Goal: Information Seeking & Learning: Learn about a topic

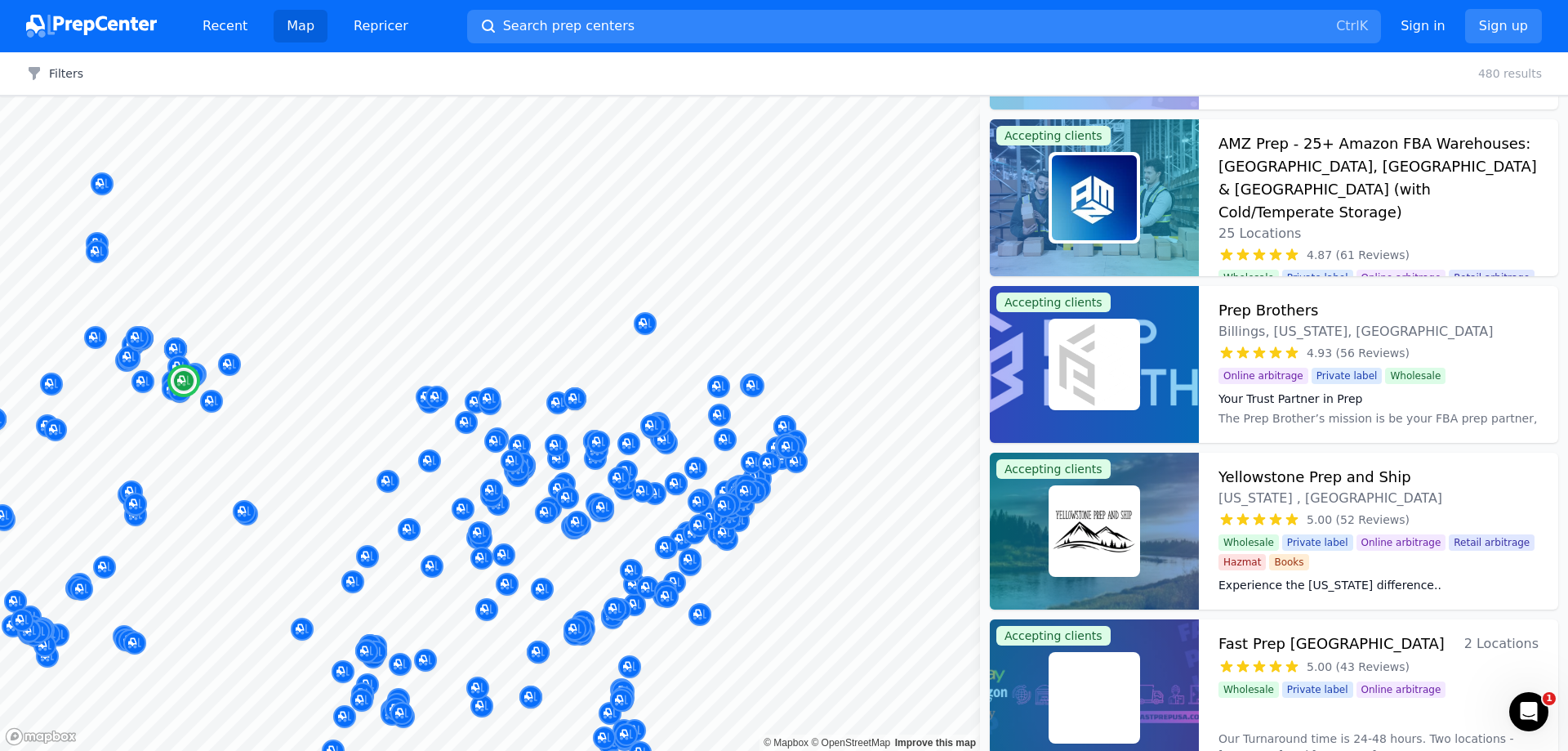
scroll to position [1144, 0]
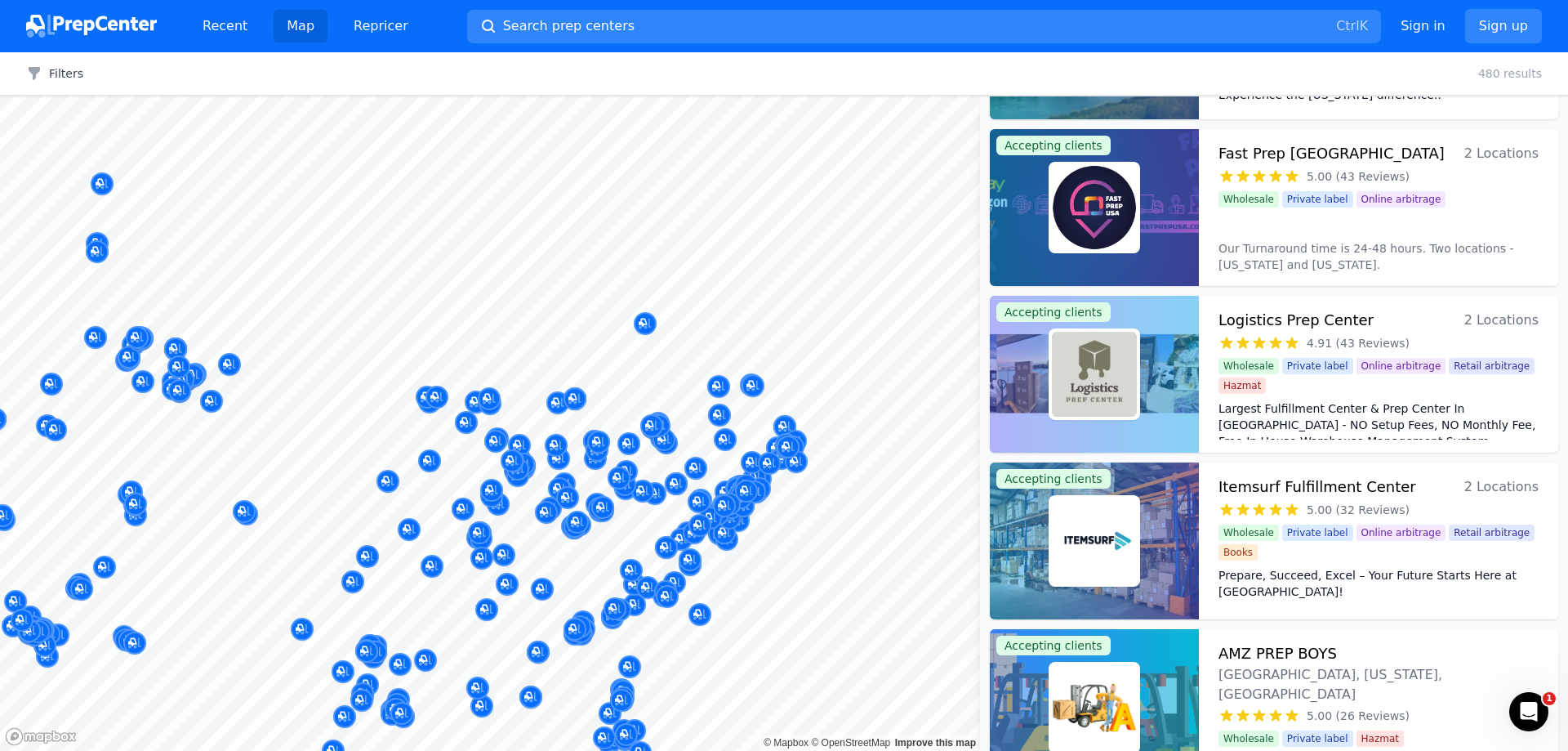
click at [611, 96] on div at bounding box center [490, 96] width 980 height 0
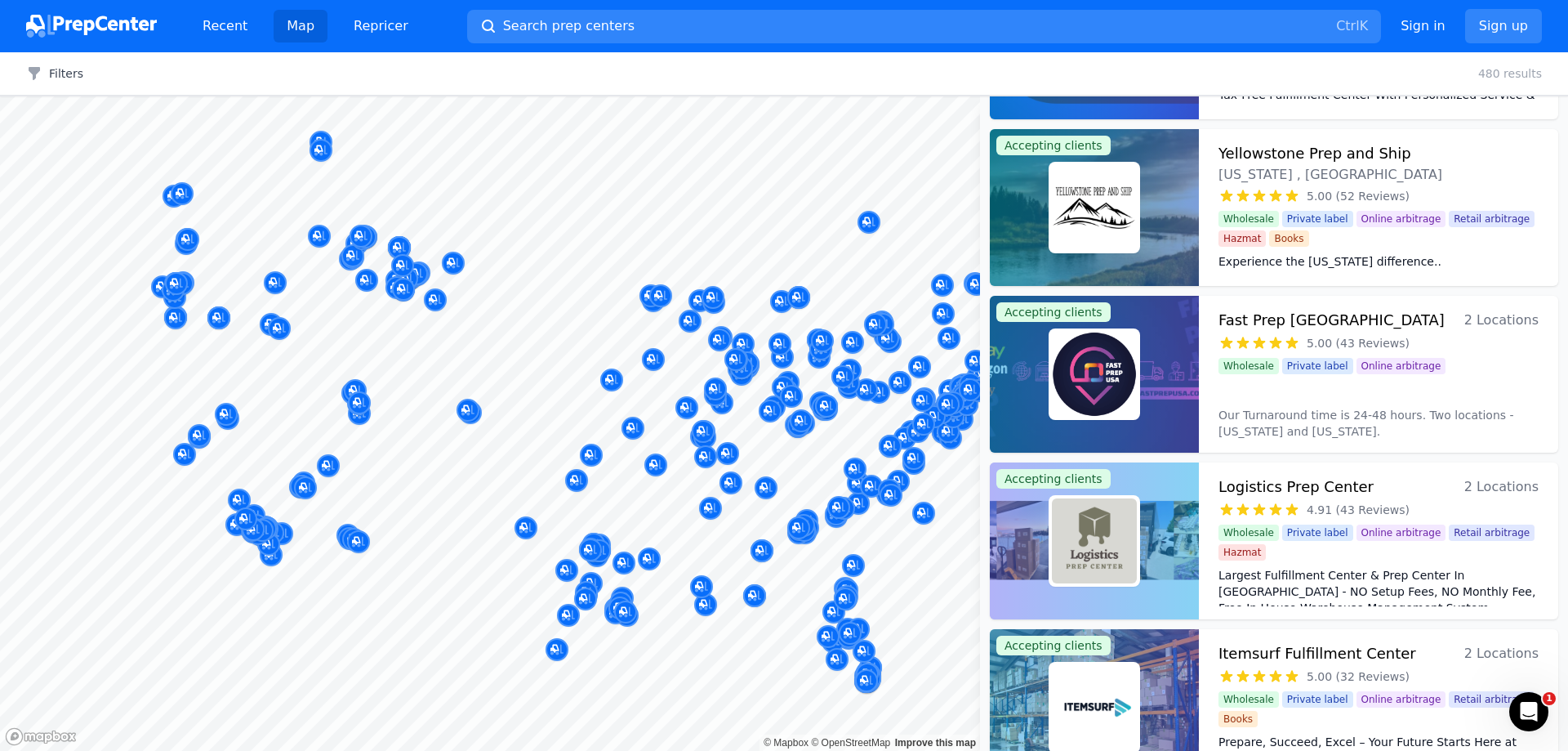
drag, startPoint x: 596, startPoint y: 574, endPoint x: 646, endPoint y: 552, distance: 54.6
click at [646, 553] on body "Recent Map Repricer Search prep centers Ctrl K Open main menu Sign in Sign up F…" at bounding box center [784, 376] width 1568 height 751
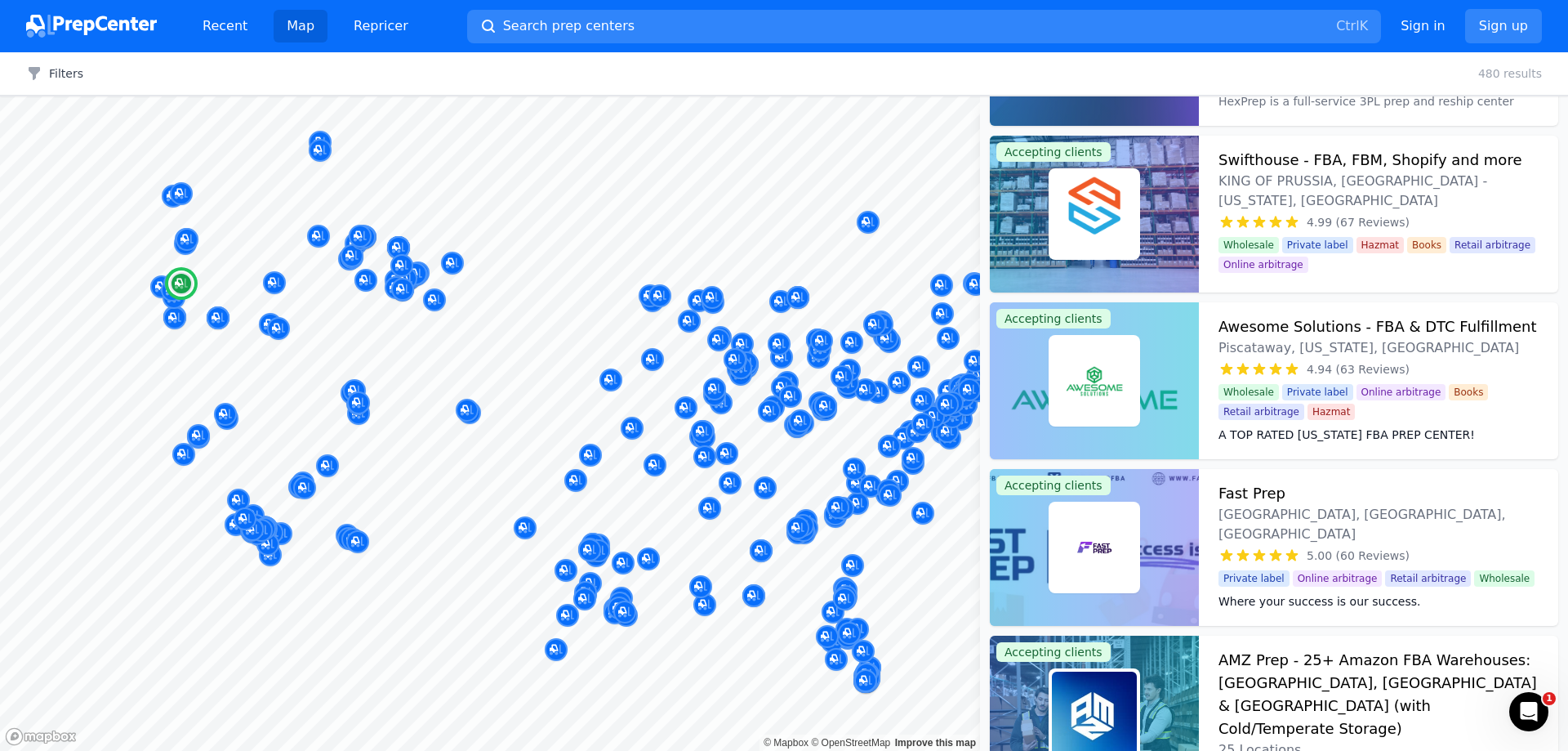
scroll to position [0, 0]
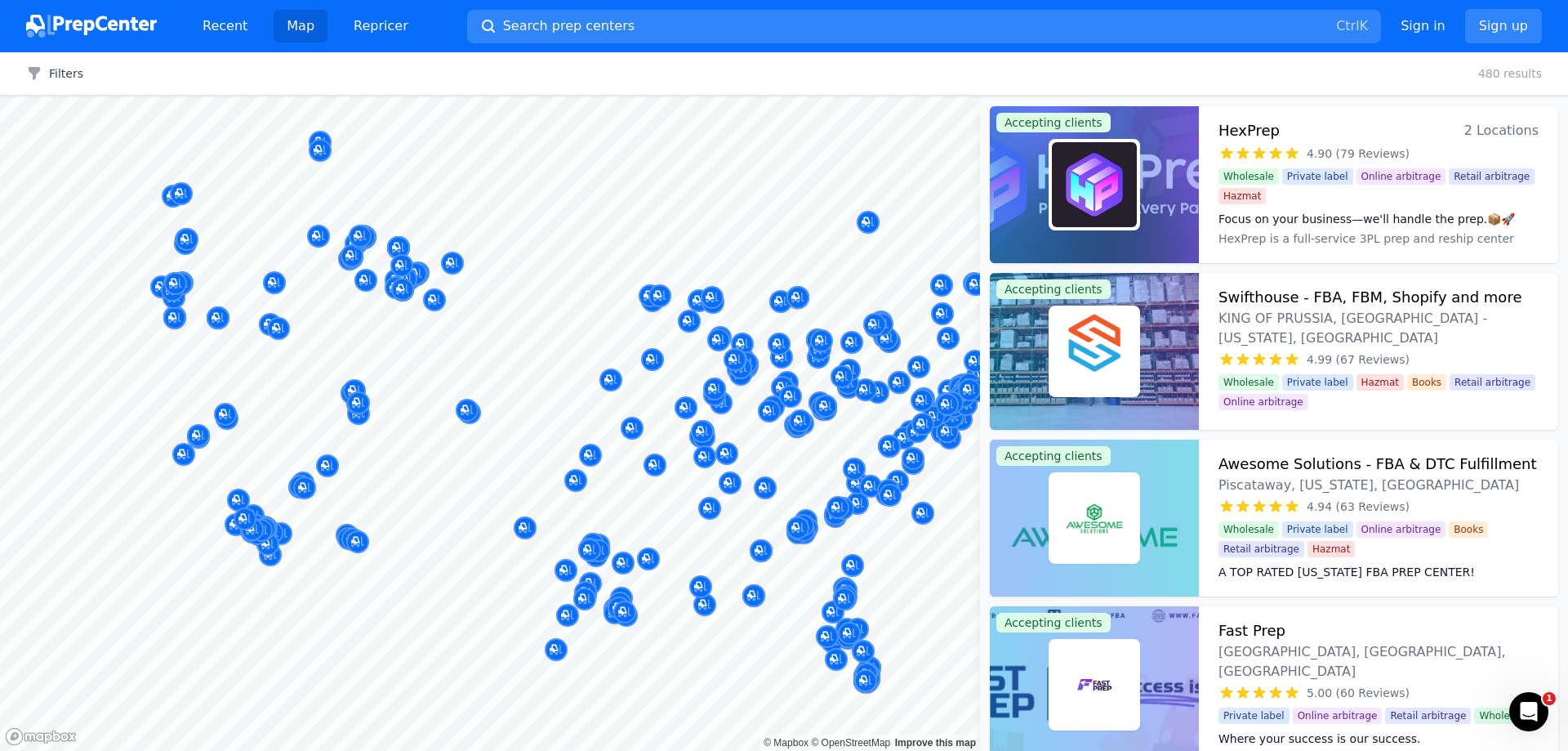
click at [751, 343] on div at bounding box center [735, 341] width 313 height 13
click at [742, 340] on div at bounding box center [735, 341] width 313 height 13
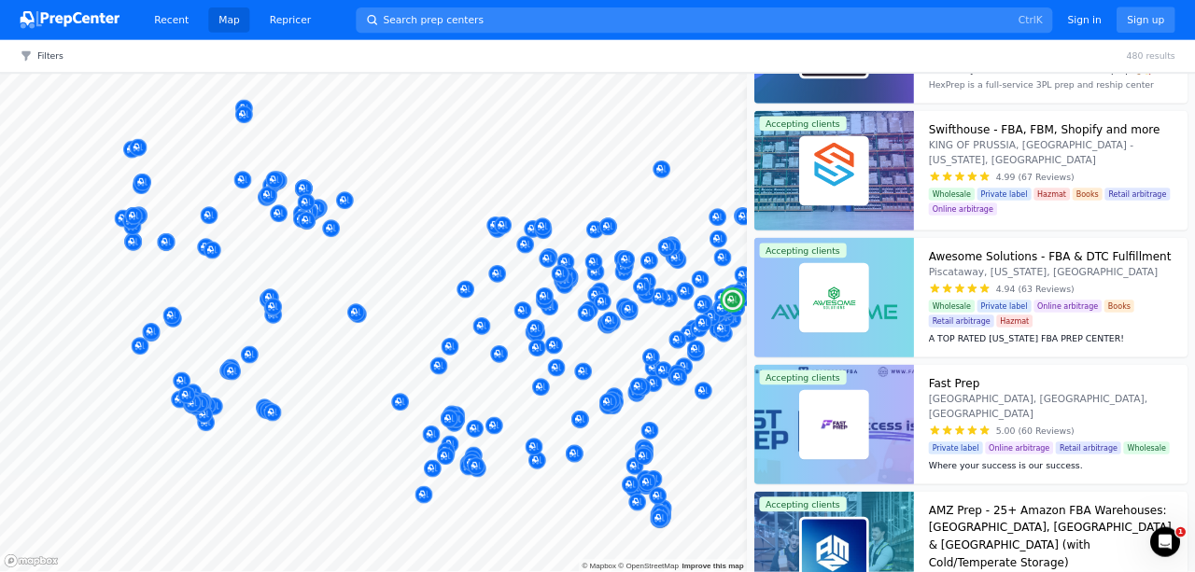
scroll to position [187, 0]
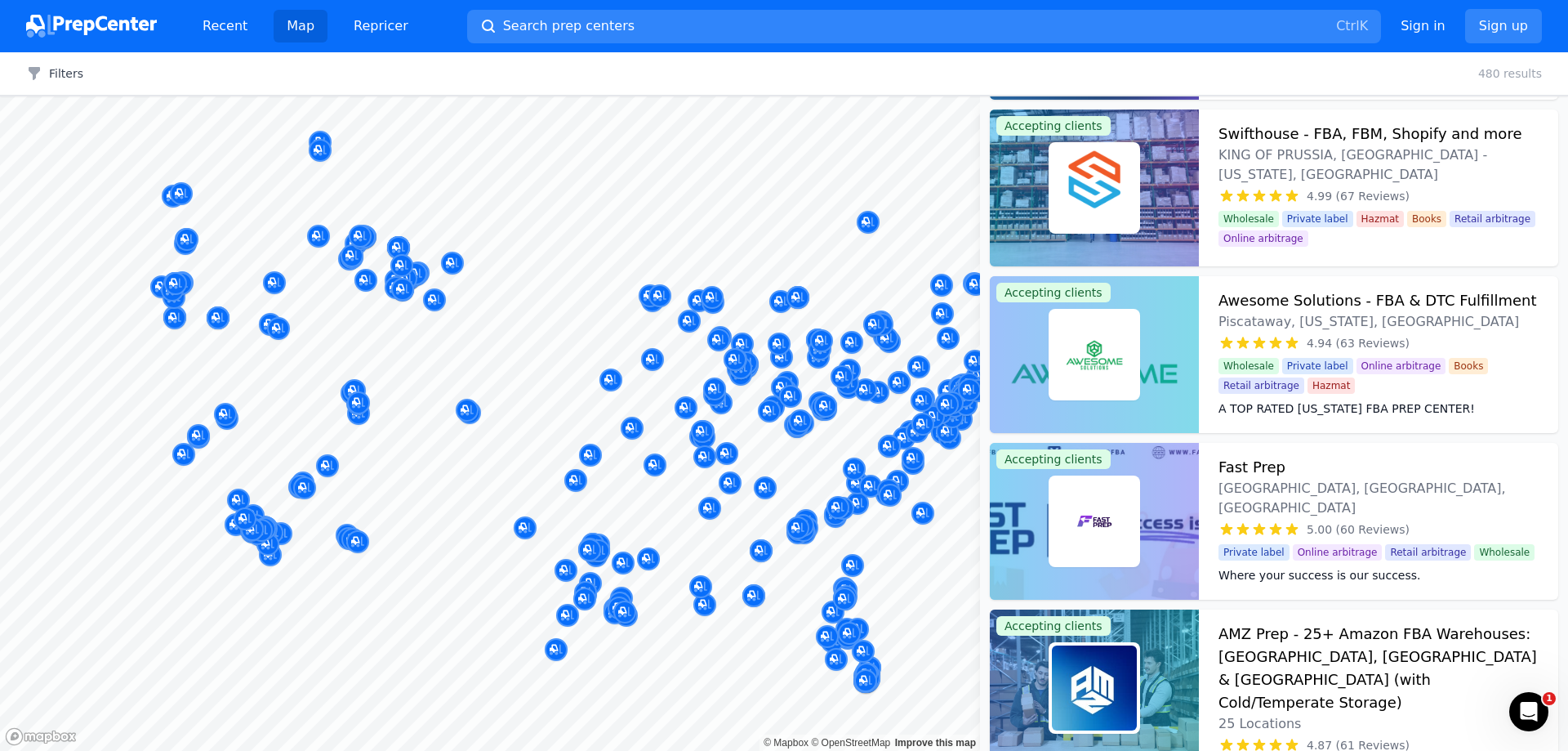
click at [741, 336] on div at bounding box center [735, 341] width 313 height 13
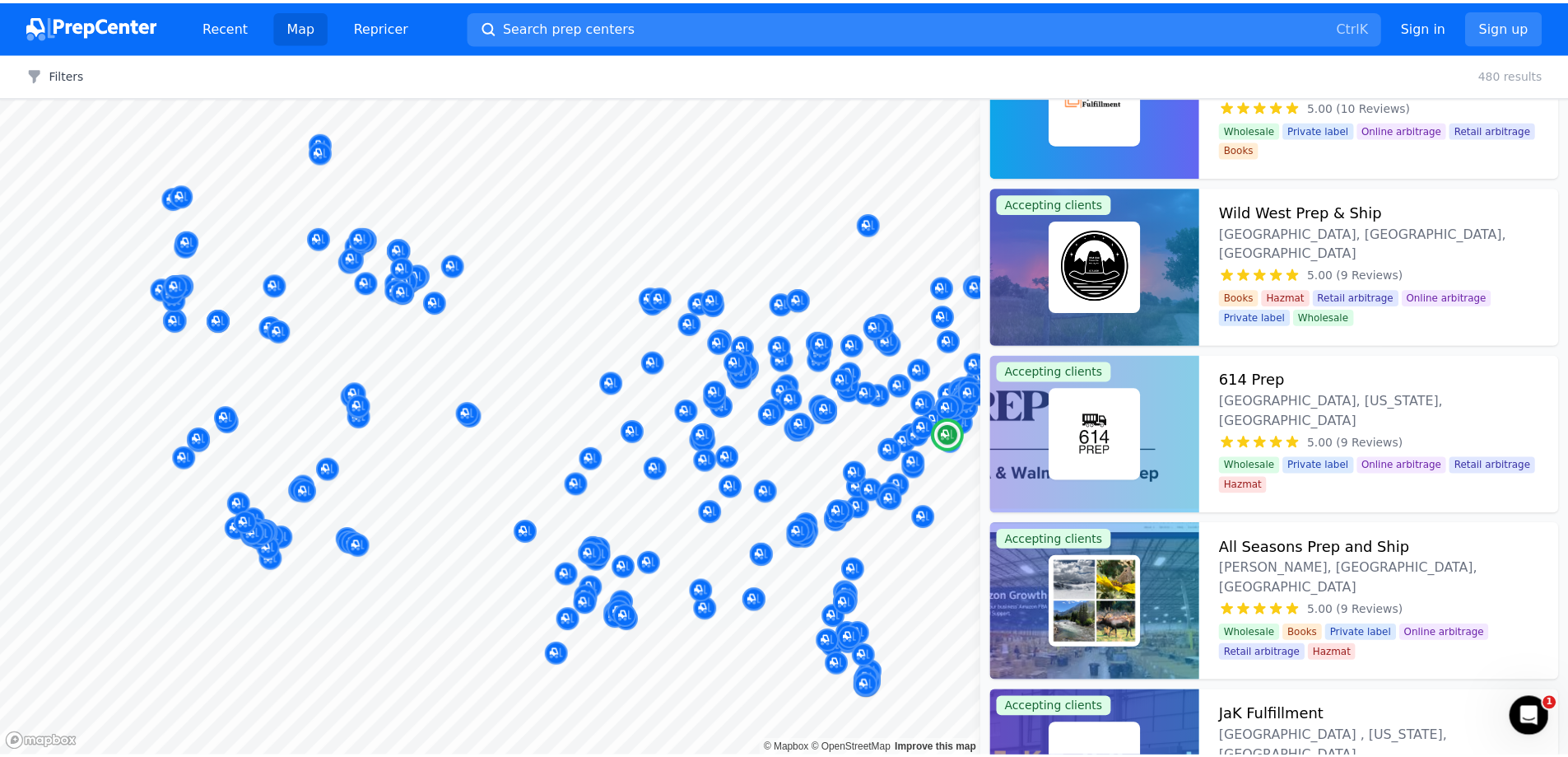
scroll to position [5931, 0]
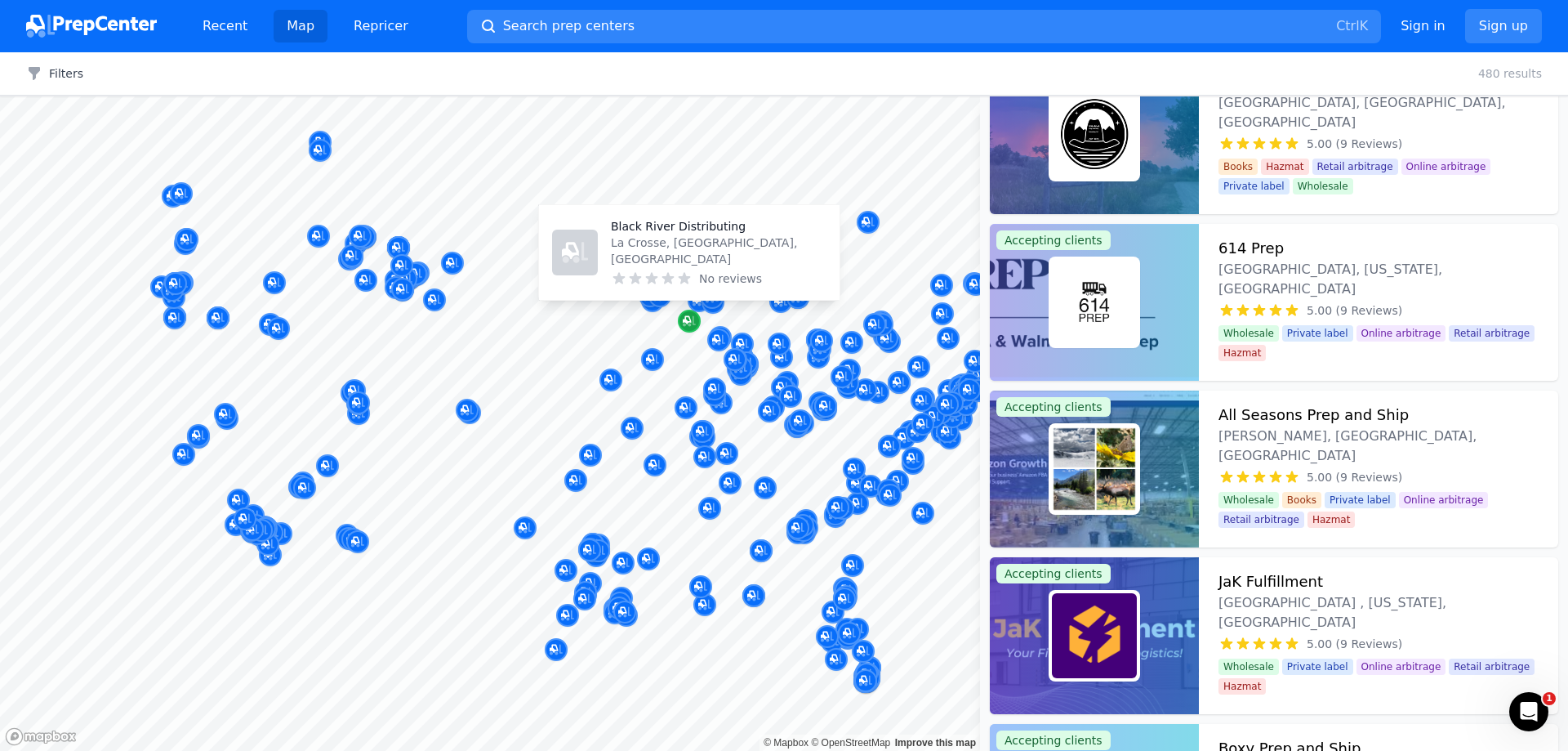
click at [688, 318] on icon "Map marker" at bounding box center [689, 321] width 13 height 17
click at [715, 337] on div at bounding box center [735, 341] width 313 height 13
click at [718, 339] on div at bounding box center [735, 341] width 313 height 13
drag, startPoint x: 721, startPoint y: 339, endPoint x: 738, endPoint y: 345, distance: 18.0
click at [723, 340] on div at bounding box center [735, 341] width 313 height 13
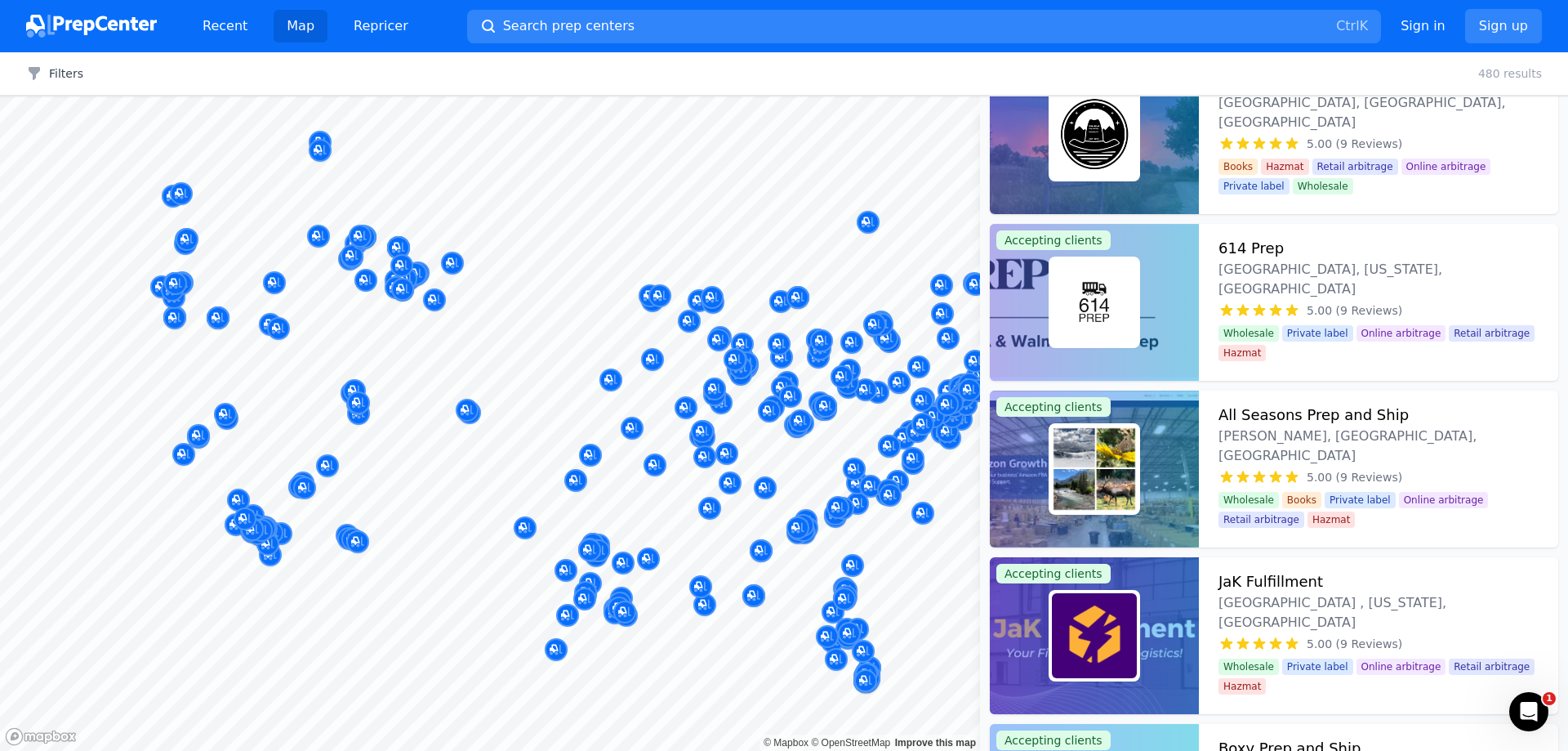
click at [738, 365] on body "Recent Map Repricer Search prep centers Ctrl K Open main menu Sign in Sign up F…" at bounding box center [784, 376] width 1568 height 751
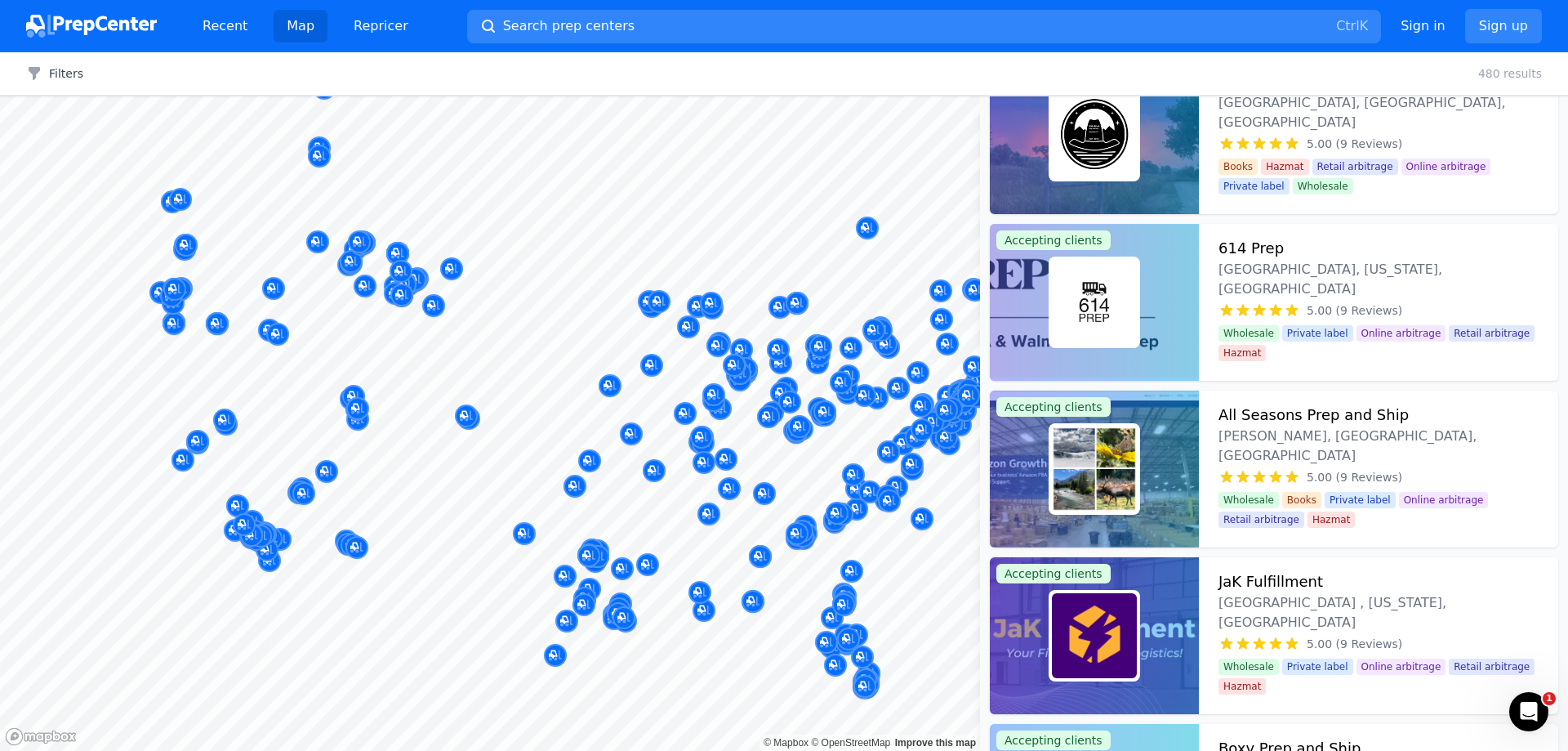
drag, startPoint x: 764, startPoint y: 413, endPoint x: 830, endPoint y: 352, distance: 89.9
click at [817, 369] on body "Recent Map Repricer Search prep centers Ctrl K Open main menu Sign in Sign up F…" at bounding box center [784, 376] width 1568 height 751
drag, startPoint x: 824, startPoint y: 347, endPoint x: 725, endPoint y: 298, distance: 110.5
click at [743, 301] on body "Recent Map Repricer Search prep centers Ctrl K Open main menu Sign in Sign up F…" at bounding box center [784, 376] width 1568 height 751
click at [243, 20] on link "Recent" at bounding box center [225, 25] width 71 height 32
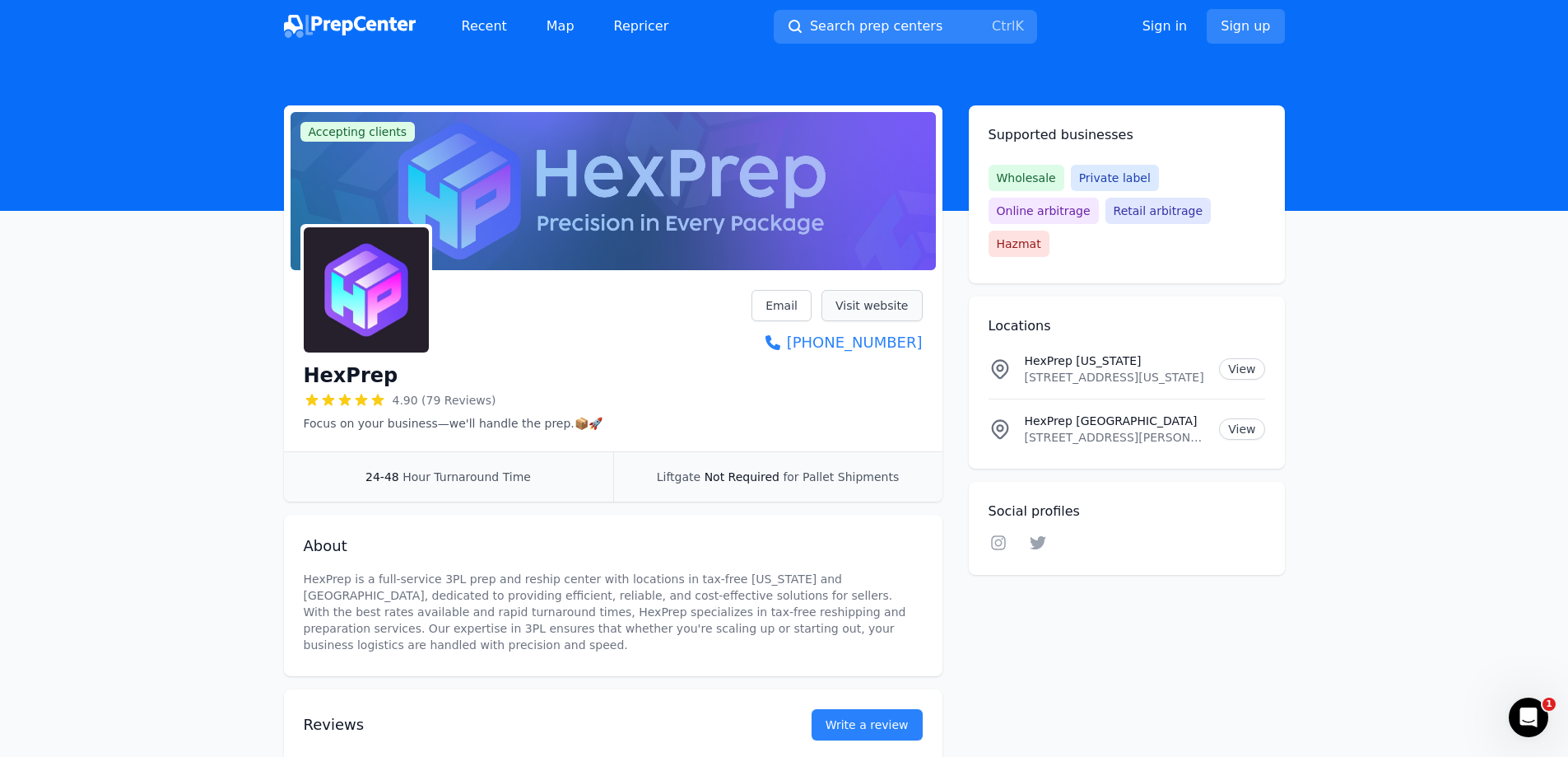
click at [900, 307] on link "Visit website" at bounding box center [872, 305] width 101 height 31
click at [890, 305] on link "Visit website" at bounding box center [872, 305] width 101 height 31
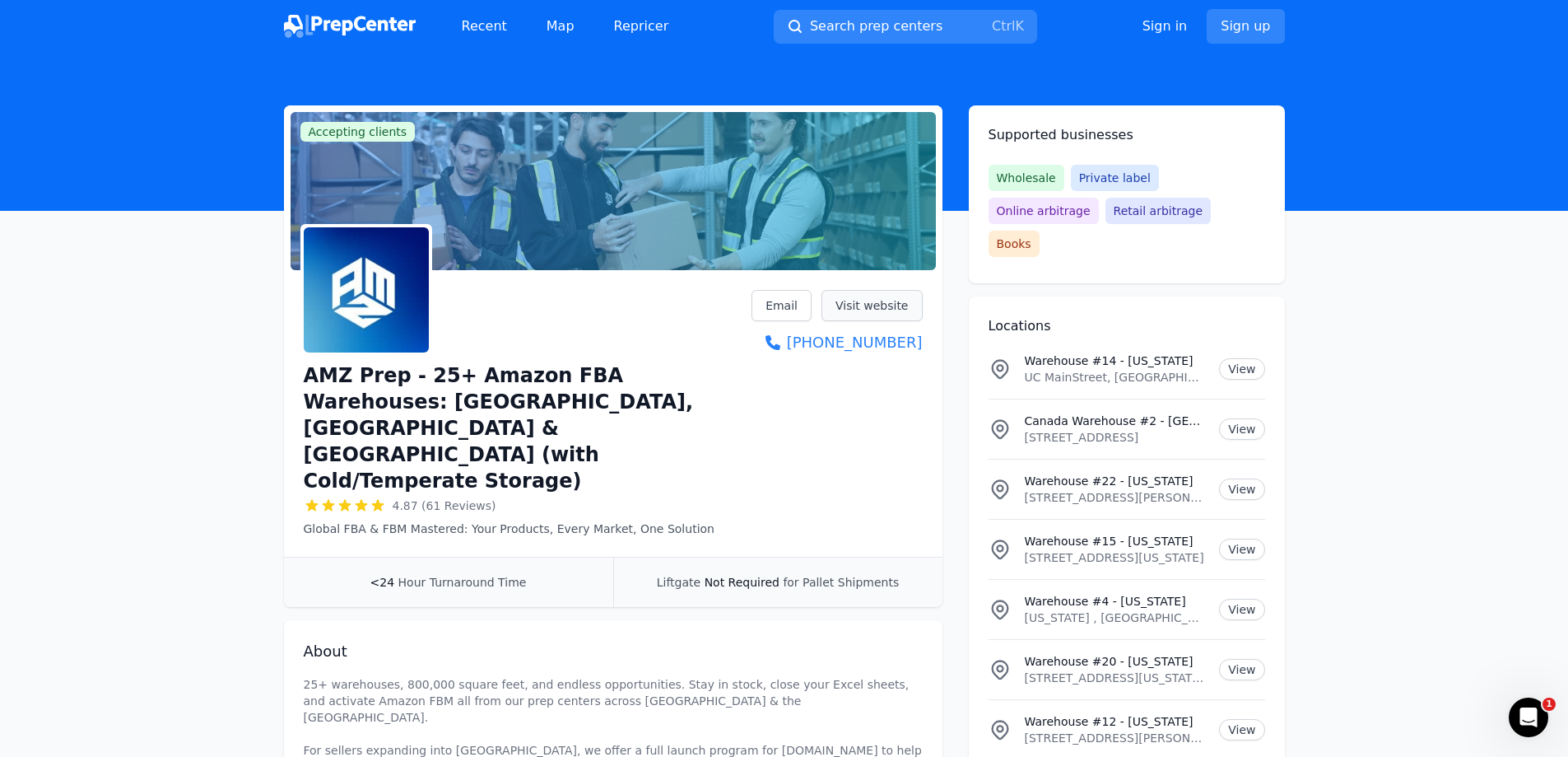
click at [875, 307] on link "Visit website" at bounding box center [872, 305] width 101 height 31
click at [878, 311] on link "Visit website" at bounding box center [872, 305] width 101 height 31
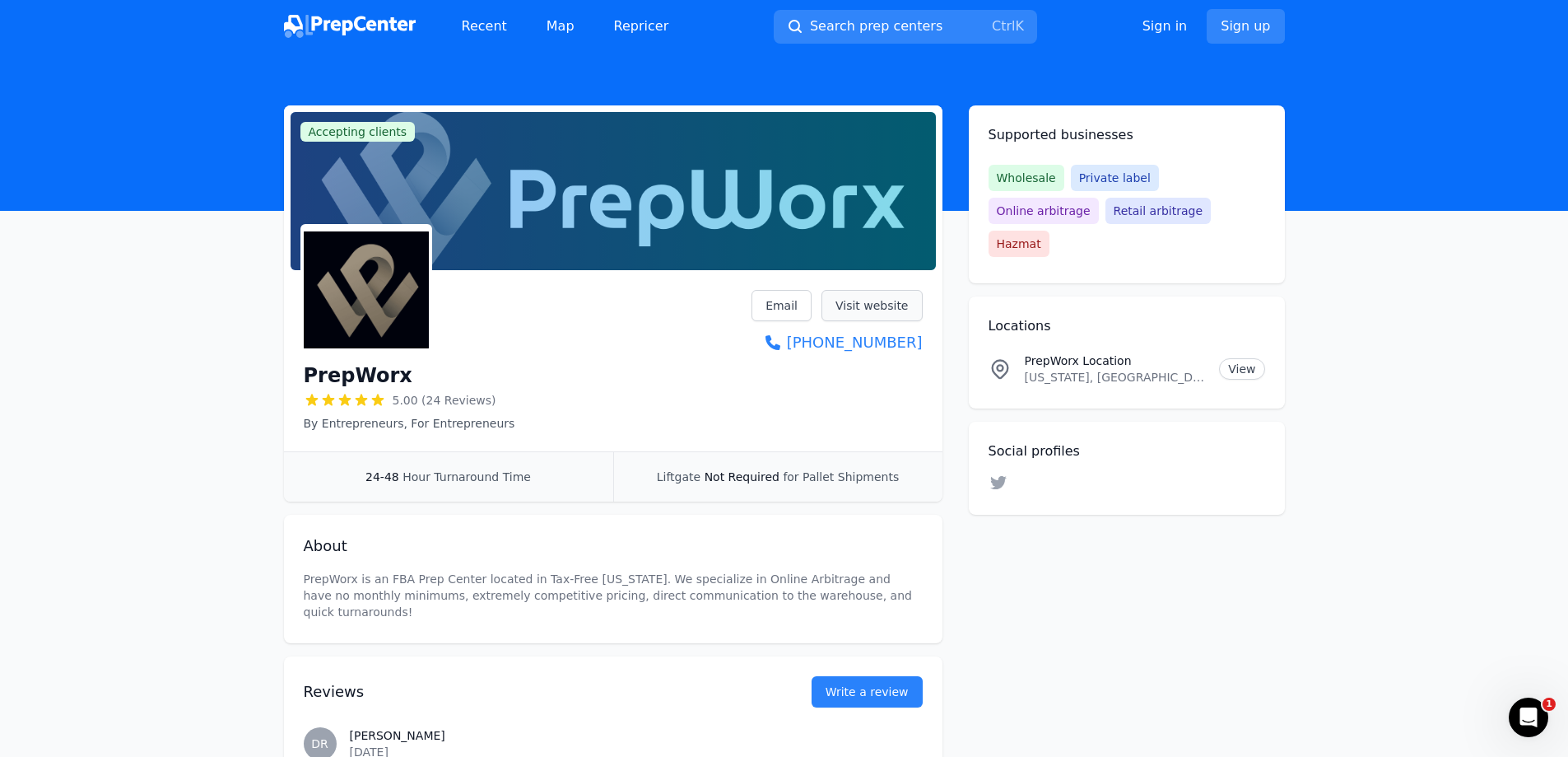
click at [920, 304] on link "Visit website" at bounding box center [872, 305] width 101 height 31
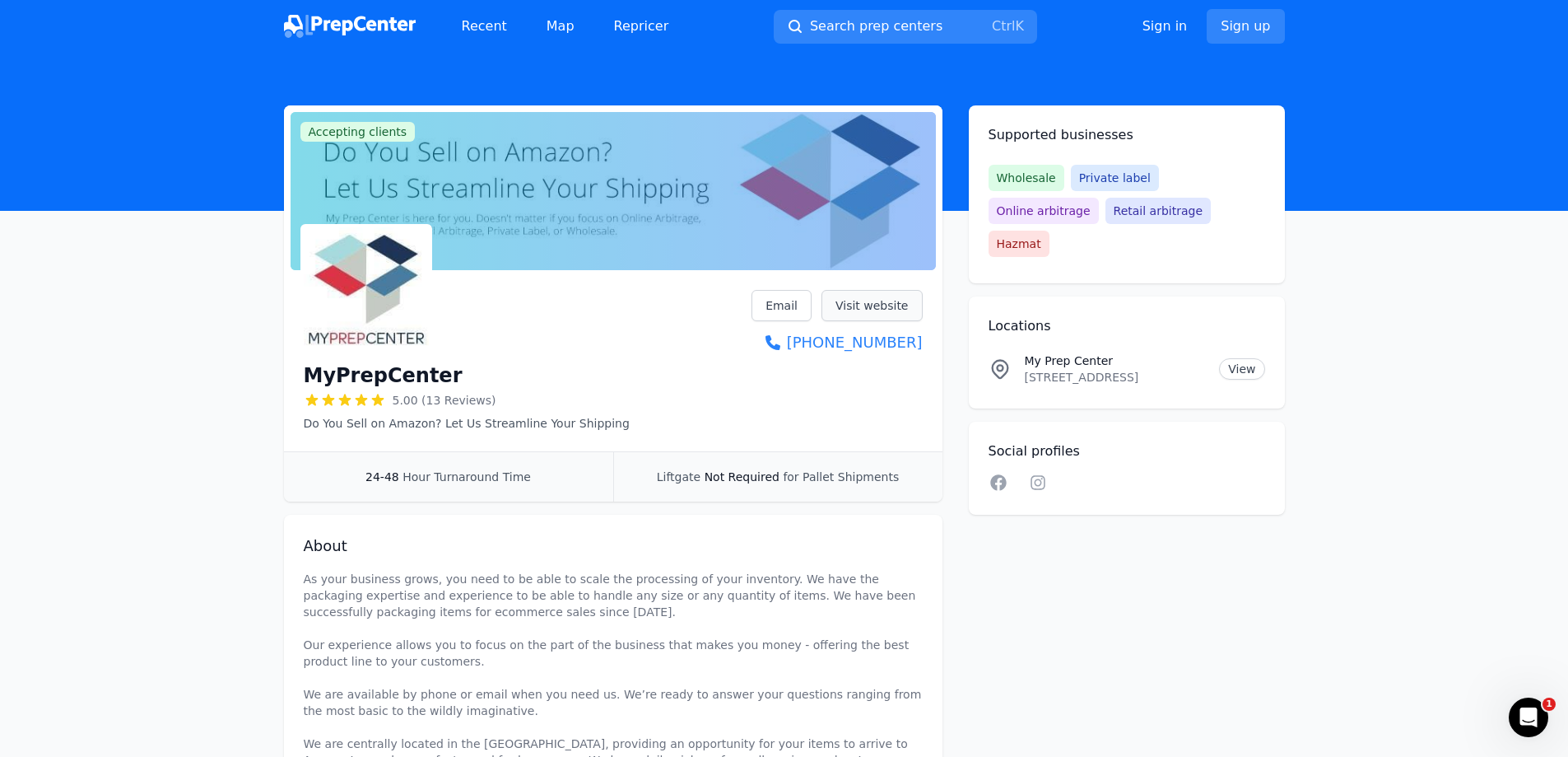
click at [865, 305] on link "Visit website" at bounding box center [872, 305] width 101 height 31
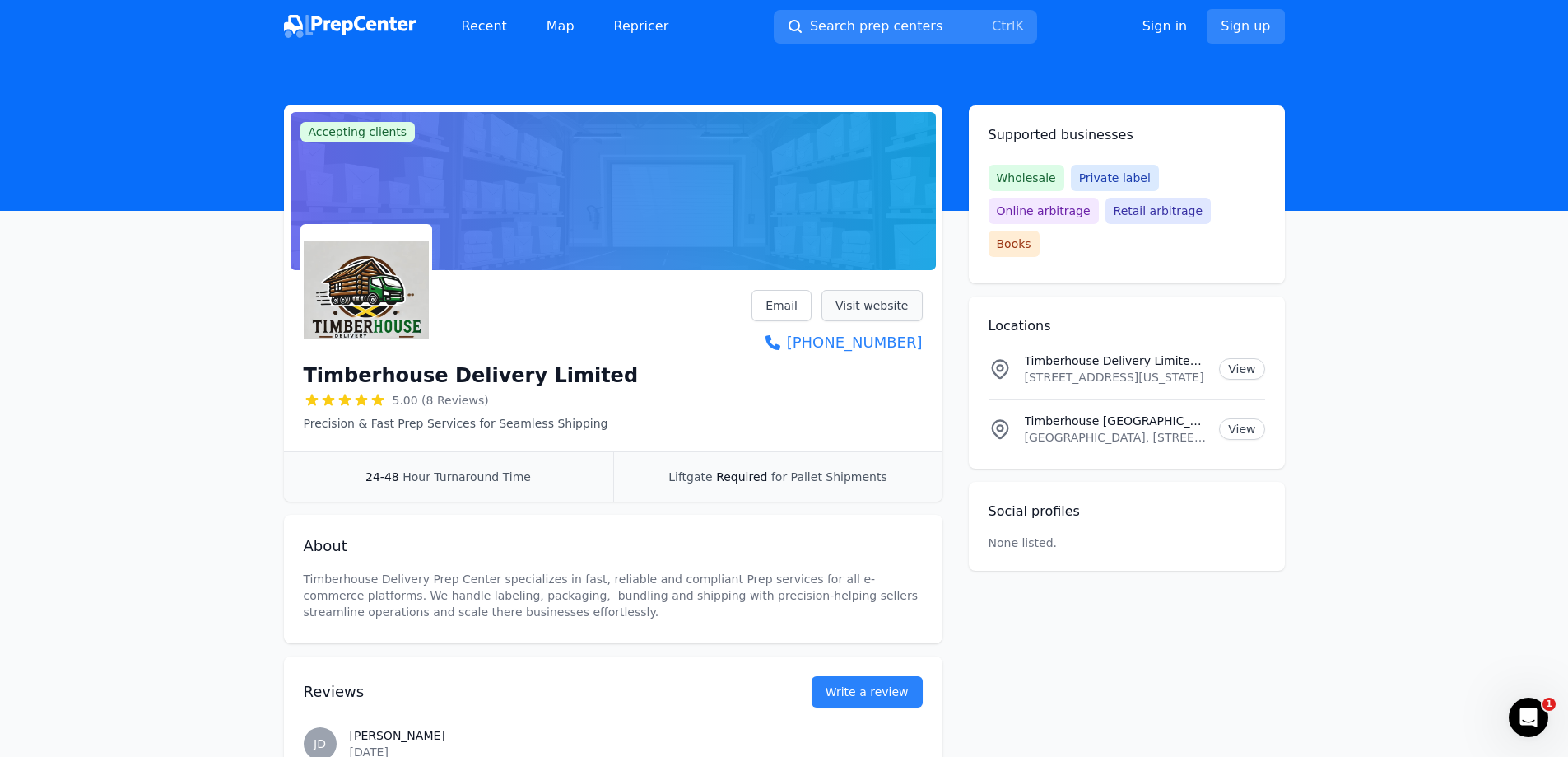
click at [904, 304] on link "Visit website" at bounding box center [872, 305] width 101 height 31
